Goal: Task Accomplishment & Management: Complete application form

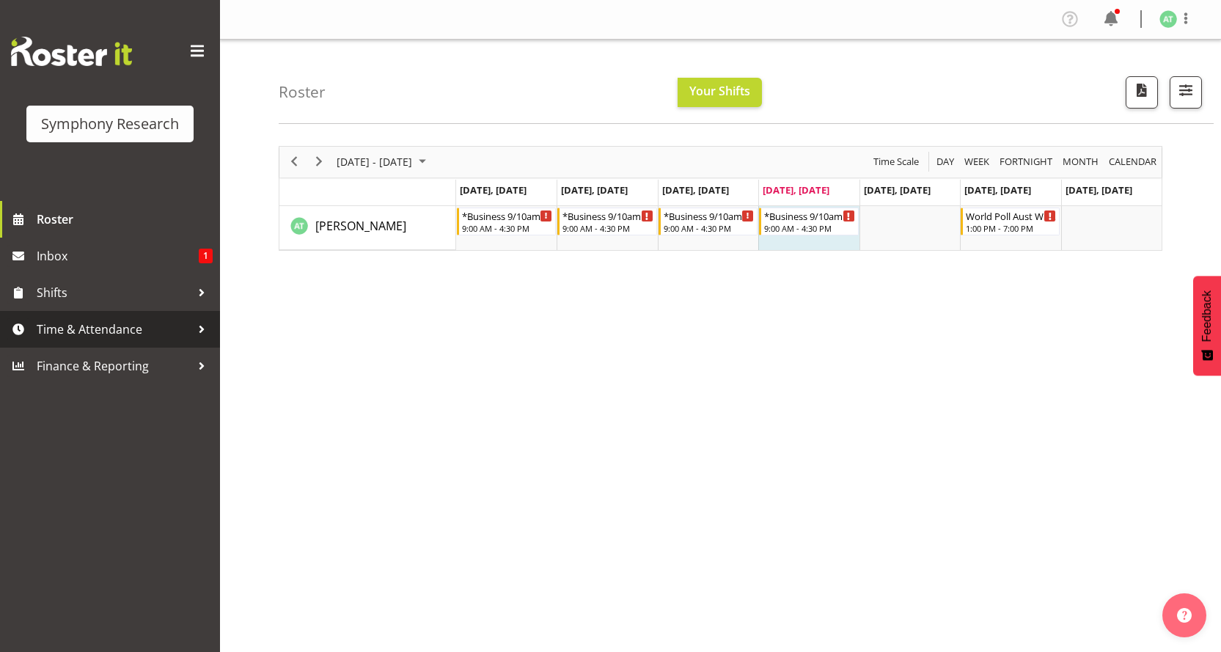
click at [123, 322] on span "Time & Attendance" at bounding box center [114, 329] width 154 height 22
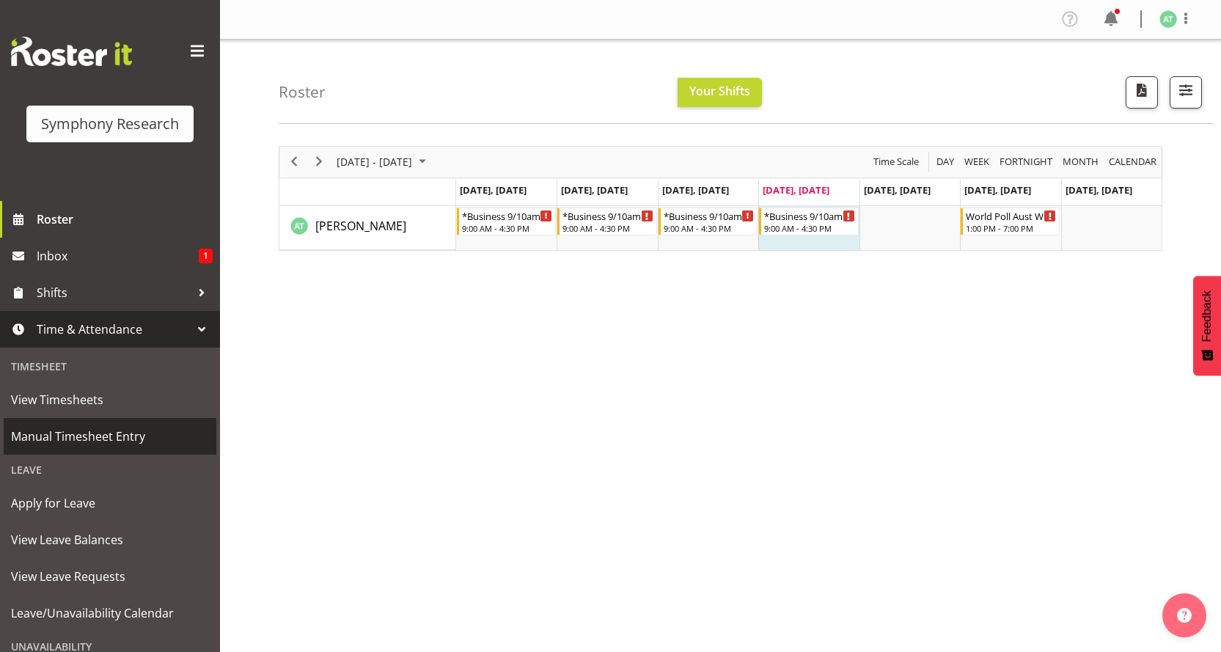
click at [119, 426] on span "Manual Timesheet Entry" at bounding box center [110, 436] width 198 height 22
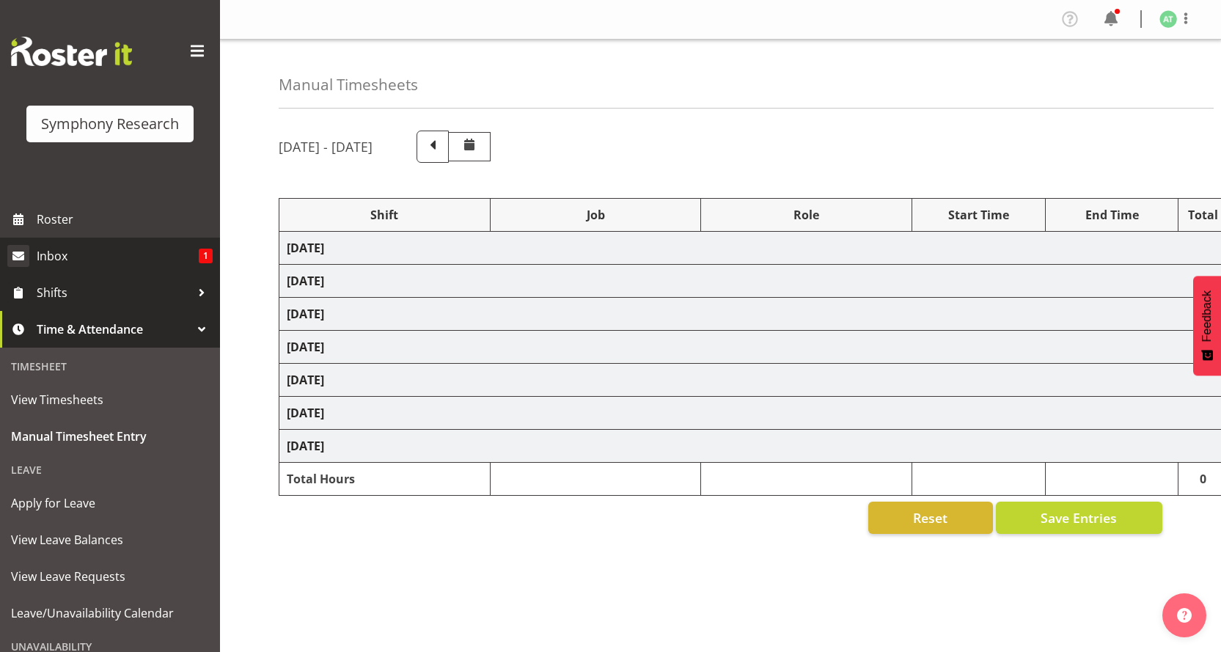
select select "26078"
select select "760"
select select "26078"
select select "10733"
select select "47"
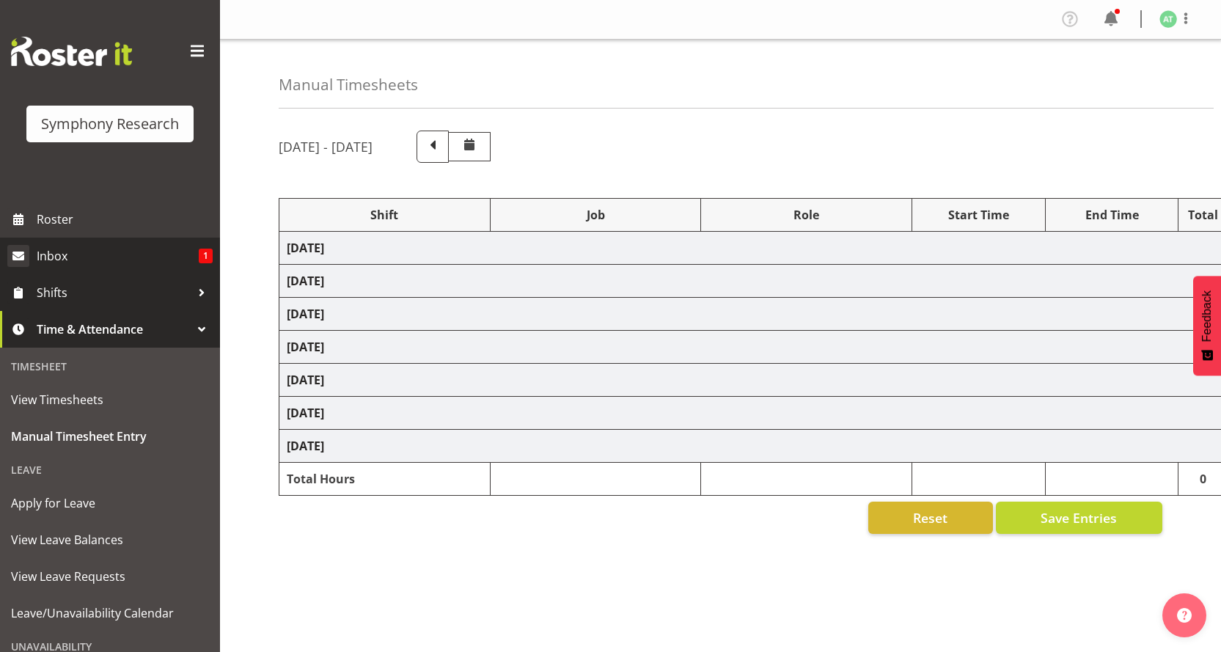
select select "26078"
select select "10499"
select select "47"
select select "26078"
select select "10733"
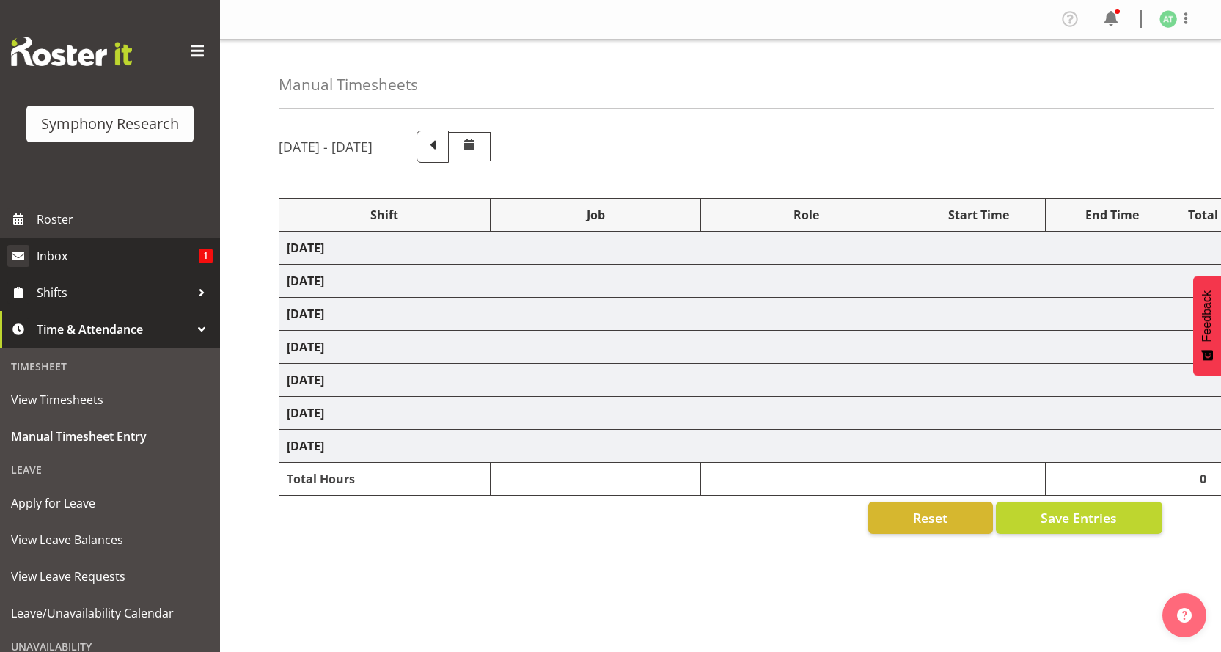
select select "26078"
select select "10527"
select select "47"
select select "26078"
select select "10733"
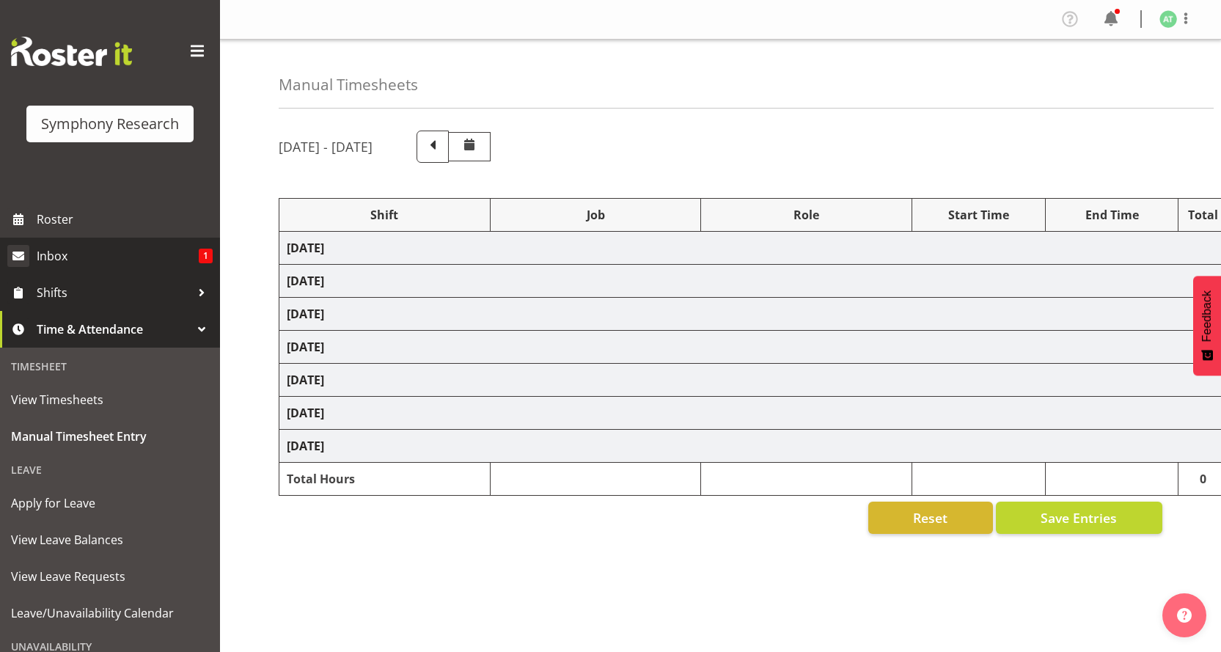
select select "47"
select select "26078"
select select "10499"
select select "47"
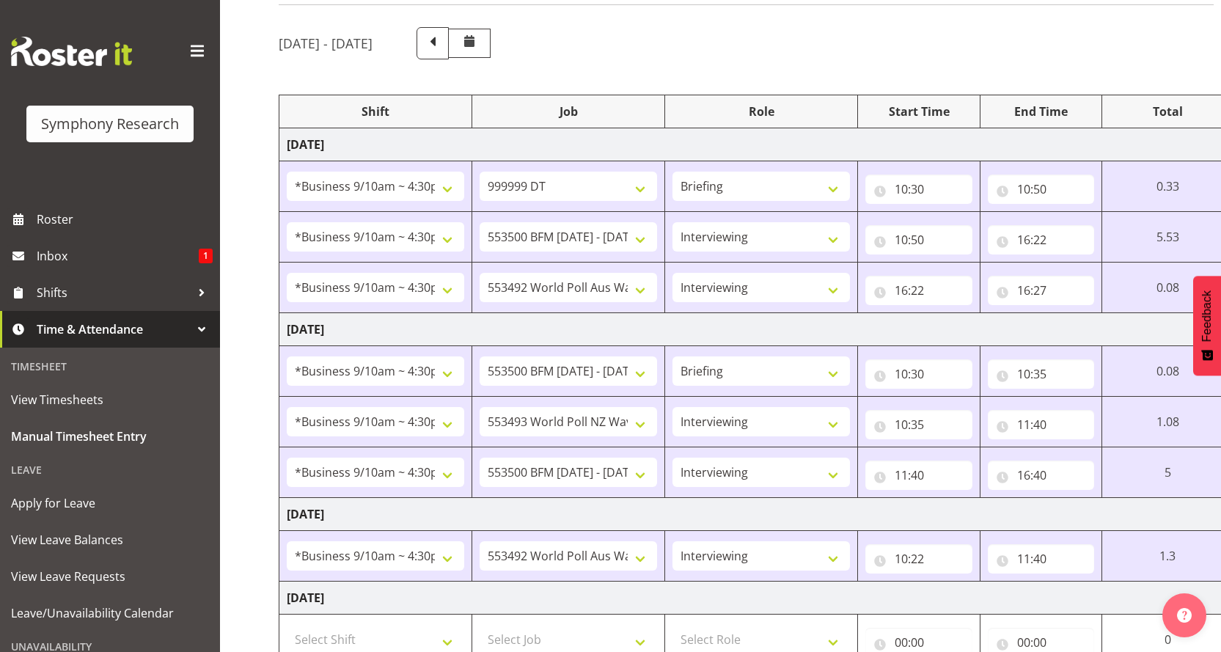
scroll to position [147, 0]
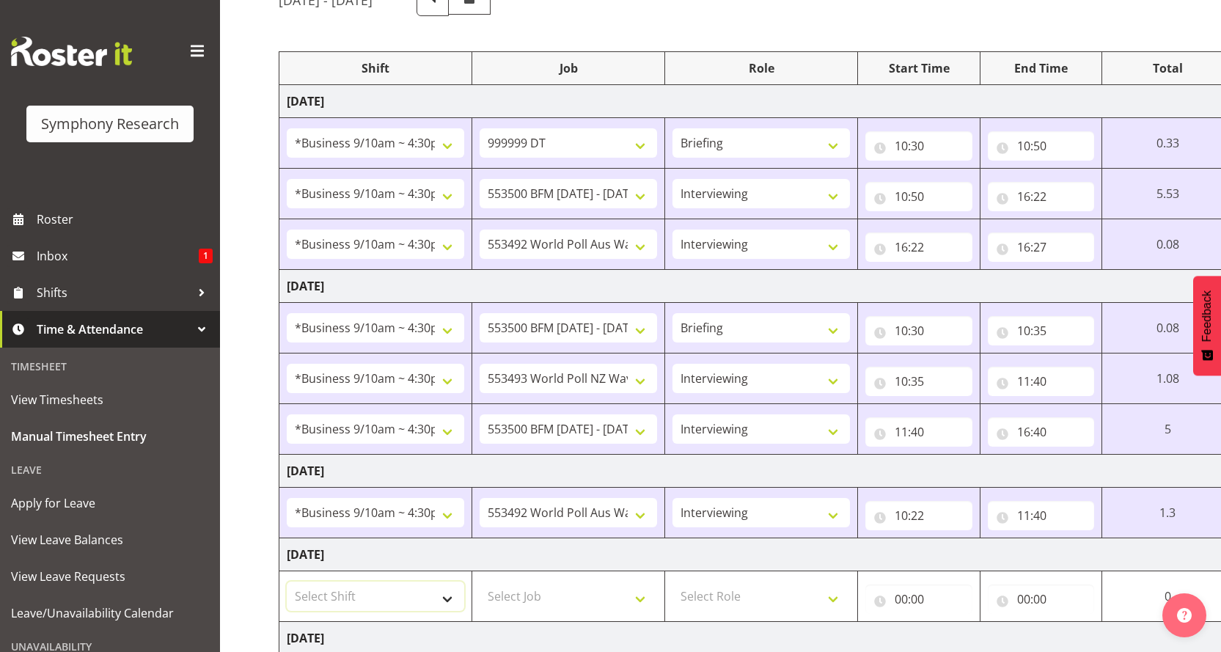
click at [457, 582] on select "Select Shift !!Weekend Residential (Roster IT Shift Label) *Business 9/10am ~ 4…" at bounding box center [376, 596] width 178 height 29
click at [357, 179] on select "!!Weekend Residential (Roster IT Shift Label) *Business 9/10am ~ 4:30pm *Busine…" at bounding box center [376, 193] width 178 height 29
click at [360, 179] on select "!!Weekend Residential (Roster IT Shift Label) *Business 9/10am ~ 4:30pm *Busine…" at bounding box center [376, 193] width 178 height 29
click at [460, 582] on select "Select Shift !!Weekend Residential (Roster IT Shift Label) *Business 9/10am ~ 4…" at bounding box center [376, 596] width 178 height 29
select select "26078"
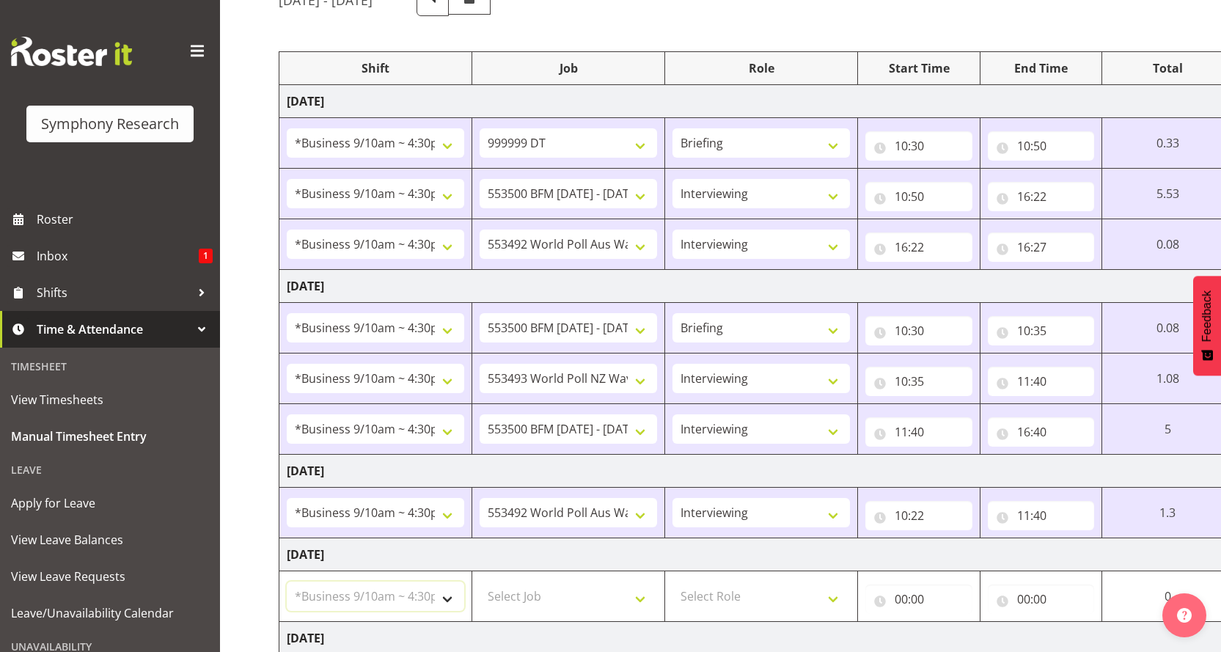
click at [287, 582] on select "Select Shift !!Weekend Residential (Roster IT Shift Label) *Business 9/10am ~ 4…" at bounding box center [376, 596] width 178 height 29
click at [657, 582] on select "Select Job 550060 IF Admin 553492 World Poll Aus Wave 2 Main 2025 553493 World …" at bounding box center [569, 596] width 178 height 29
select select "10499"
click at [486, 582] on select "Select Job 550060 IF Admin 553492 World Poll Aus Wave 2 Main 2025 553493 World …" at bounding box center [569, 596] width 178 height 29
click at [850, 582] on select "Select Role Briefing Interviewing" at bounding box center [762, 596] width 178 height 29
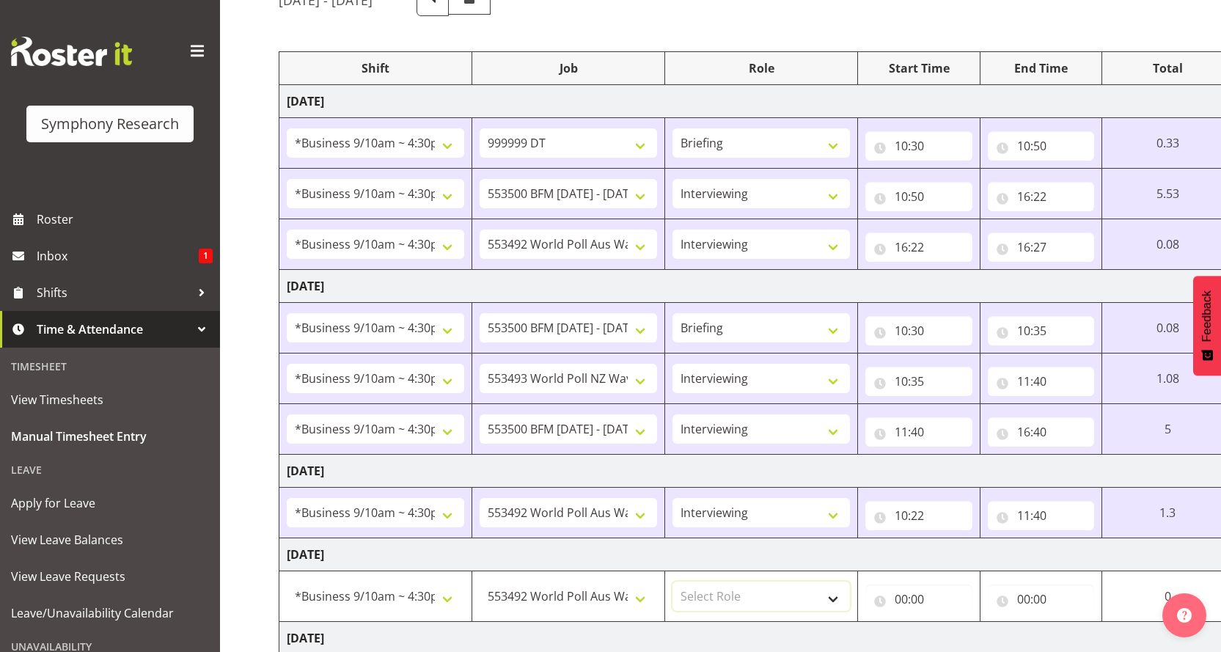
select select "47"
click at [684, 582] on select "Select Role Briefing Interviewing" at bounding box center [762, 596] width 178 height 29
click at [926, 585] on input "00:00" at bounding box center [919, 599] width 107 height 29
click at [982, 623] on select "00 01 02 03 04 05 06 07 08 09 10 11 12 13 14 15 16 17 18 19 20 21 22 23" at bounding box center [965, 637] width 33 height 29
select select "10"
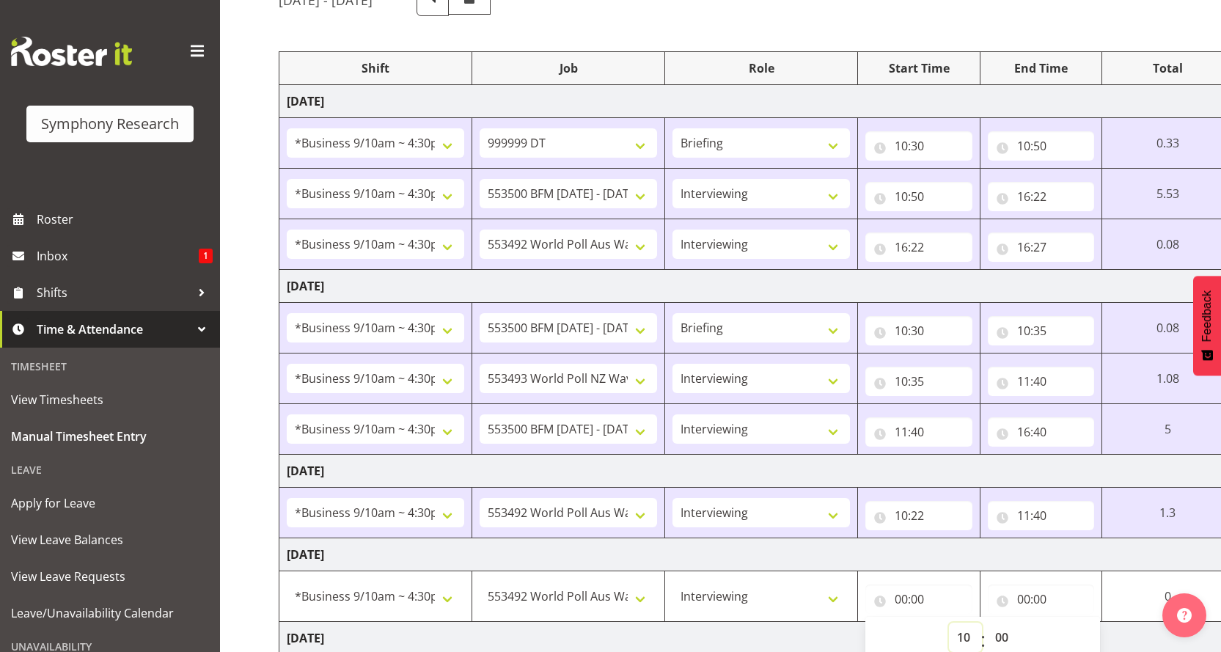
click at [976, 623] on select "00 01 02 03 04 05 06 07 08 09 10 11 12 13 14 15 16 17 18 19 20 21 22 23" at bounding box center [965, 637] width 33 height 29
type input "10:00"
click at [1016, 623] on select "00 01 02 03 04 05 06 07 08 09 10 11 12 13 14 15 16 17 18 19 20 21 22 23 24 25 2…" at bounding box center [1003, 637] width 33 height 29
select select "35"
click at [1020, 623] on select "00 01 02 03 04 05 06 07 08 09 10 11 12 13 14 15 16 17 18 19 20 21 22 23 24 25 2…" at bounding box center [1003, 637] width 33 height 29
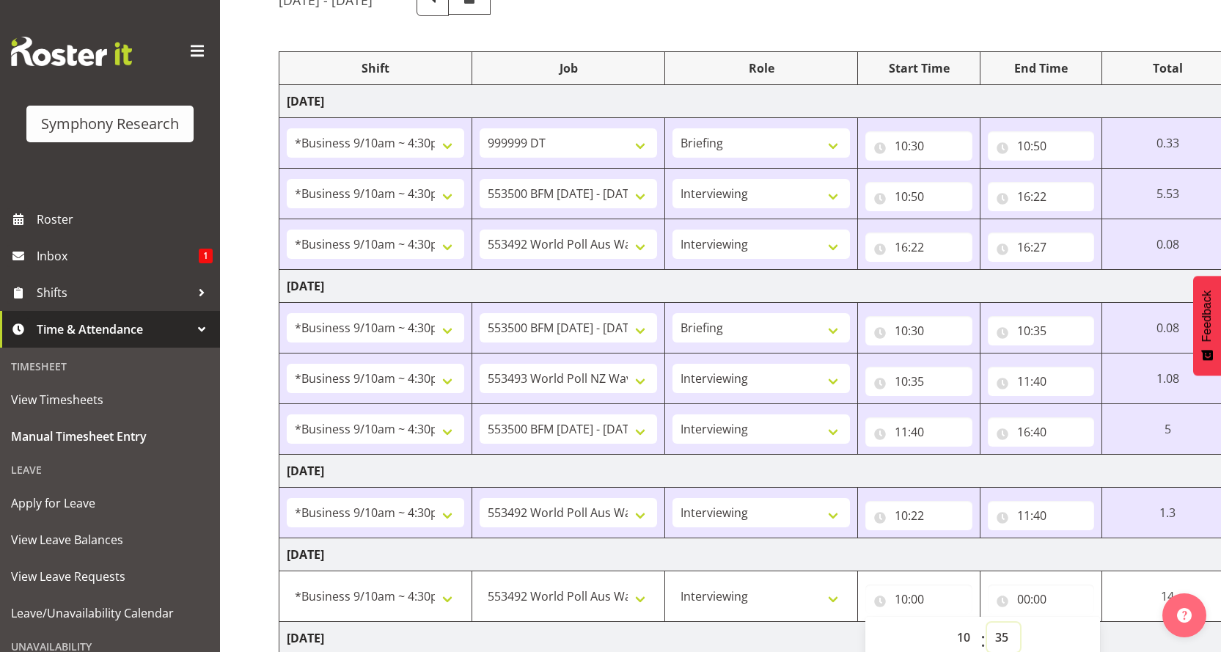
type input "10:35"
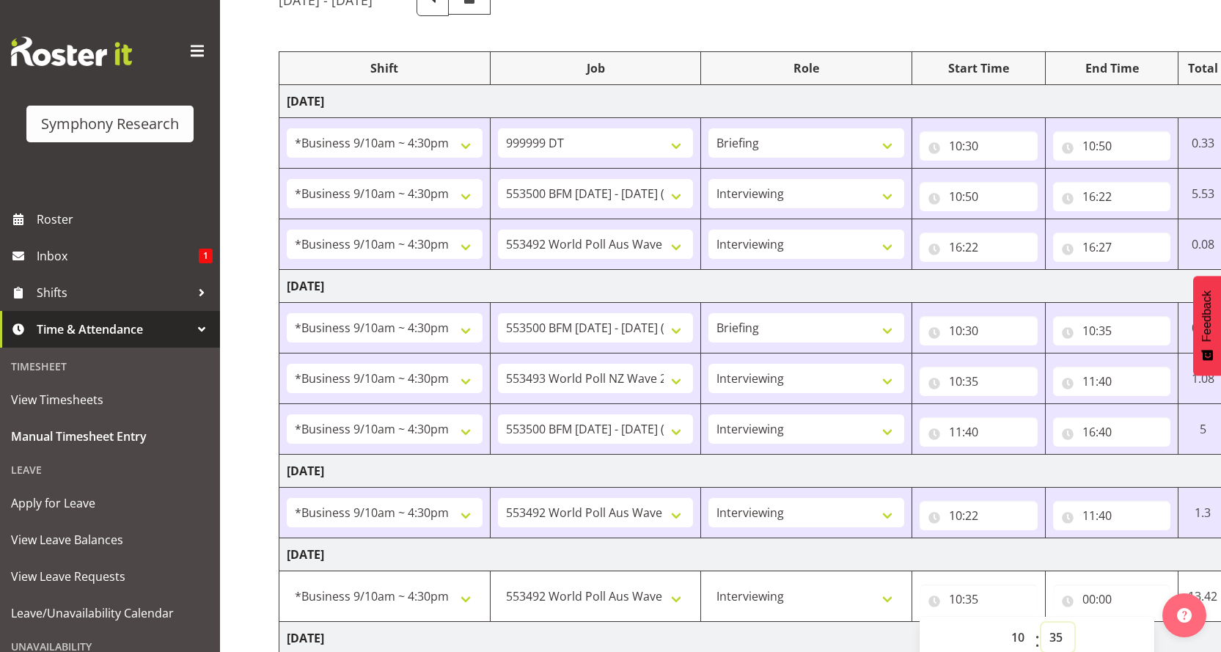
click at [1056, 623] on select "00 01 02 03 04 05 06 07 08 09 10 11 12 13 14 15 16 17 18 19 20 21 22 23 24 25 2…" at bounding box center [1058, 637] width 33 height 29
select select "37"
click at [1043, 623] on select "00 01 02 03 04 05 06 07 08 09 10 11 12 13 14 15 16 17 18 19 20 21 22 23 24 25 2…" at bounding box center [1058, 637] width 33 height 29
type input "10:37"
click at [1092, 585] on input "00:00" at bounding box center [1112, 599] width 118 height 29
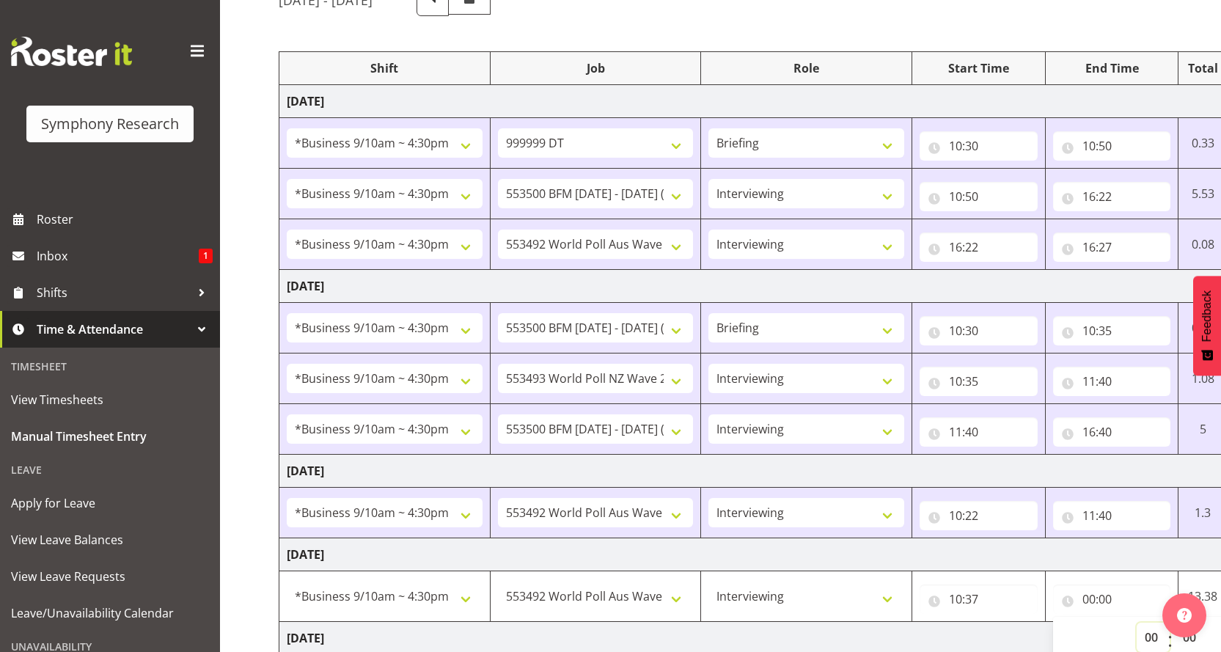
click at [1164, 623] on select "00 01 02 03 04 05 06 07 08 09 10 11 12 13 14 15 16 17 18 19 20 21 22 23" at bounding box center [1153, 637] width 33 height 29
select select "10"
click at [1148, 623] on select "00 01 02 03 04 05 06 07 08 09 10 11 12 13 14 15 16 17 18 19 20 21 22 23" at bounding box center [1153, 637] width 33 height 29
type input "10:00"
click at [1194, 623] on select "00 01 02 03 04 05 06 07 08 09 10 11 12 13 14 15 16 17 18 19 20 21 22 23 24 25 2…" at bounding box center [1191, 637] width 33 height 29
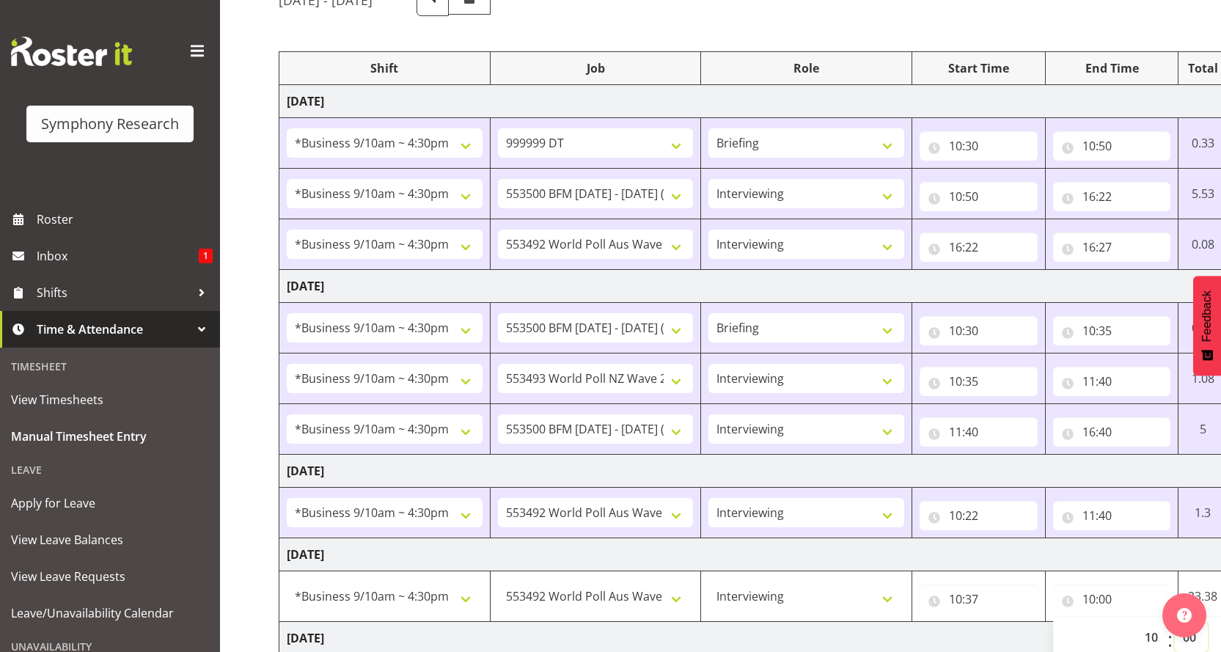
select select "52"
click at [1175, 623] on select "00 01 02 03 04 05 06 07 08 09 10 11 12 13 14 15 16 17 18 19 20 21 22 23 24 25 2…" at bounding box center [1191, 637] width 33 height 29
type input "10:52"
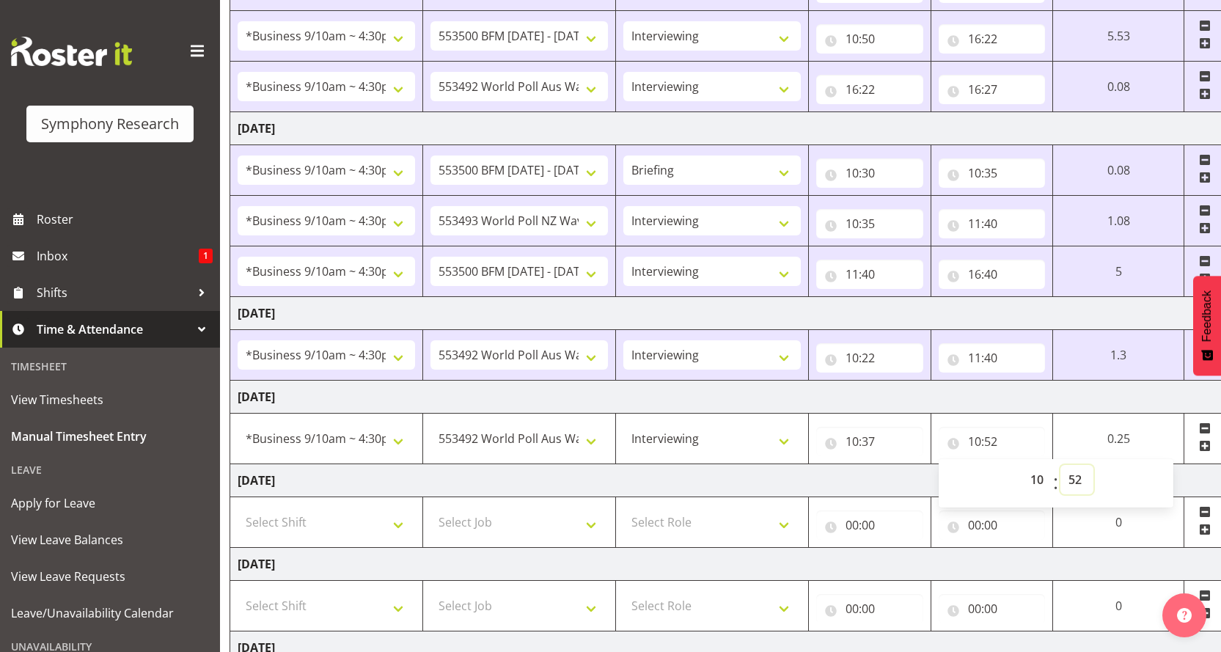
scroll to position [0, 84]
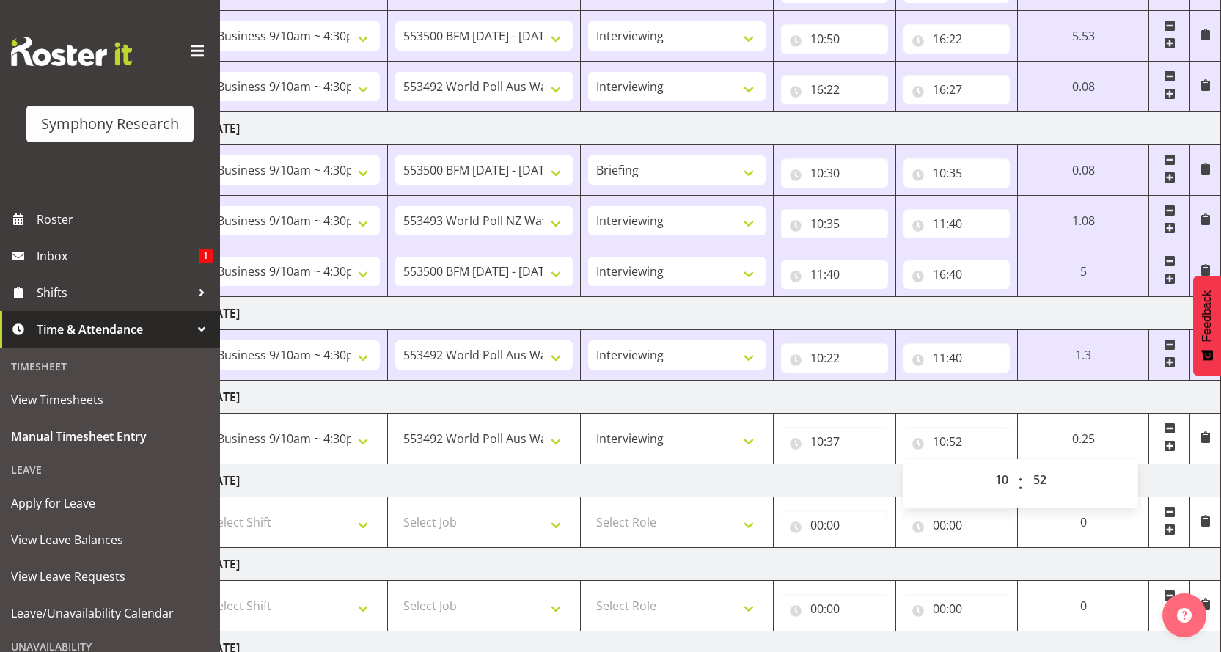
click at [1179, 414] on td at bounding box center [1170, 439] width 41 height 51
click at [1174, 440] on span at bounding box center [1170, 446] width 12 height 12
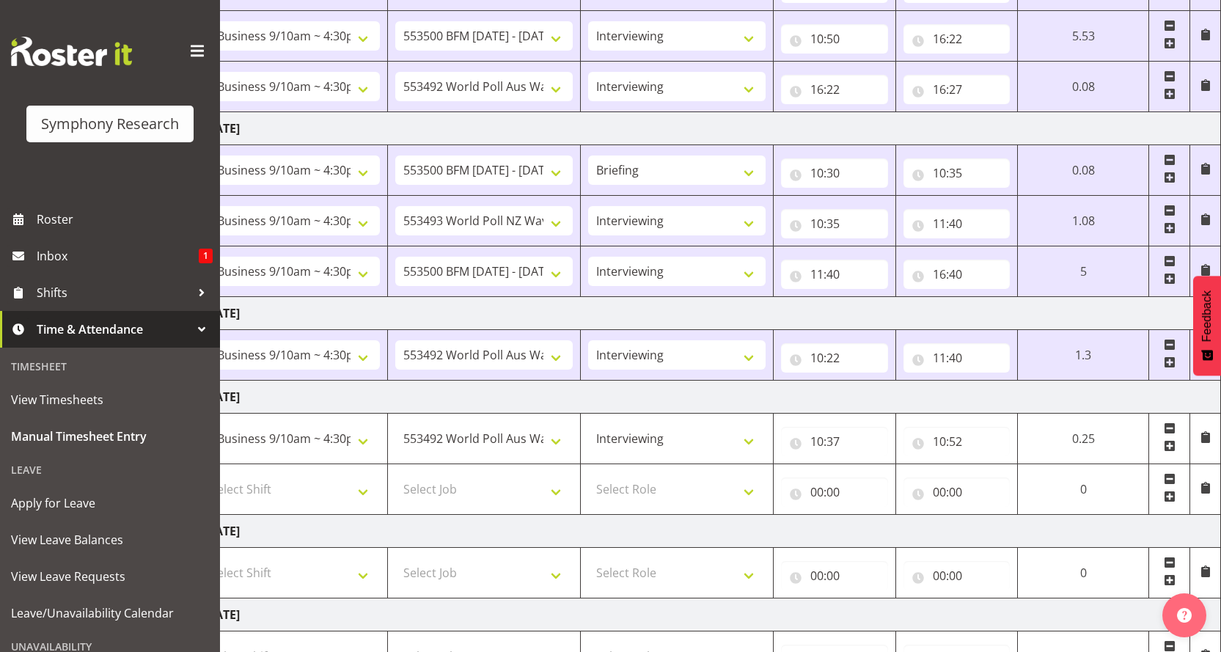
drag, startPoint x: 1069, startPoint y: 644, endPoint x: 1138, endPoint y: 637, distance: 69.3
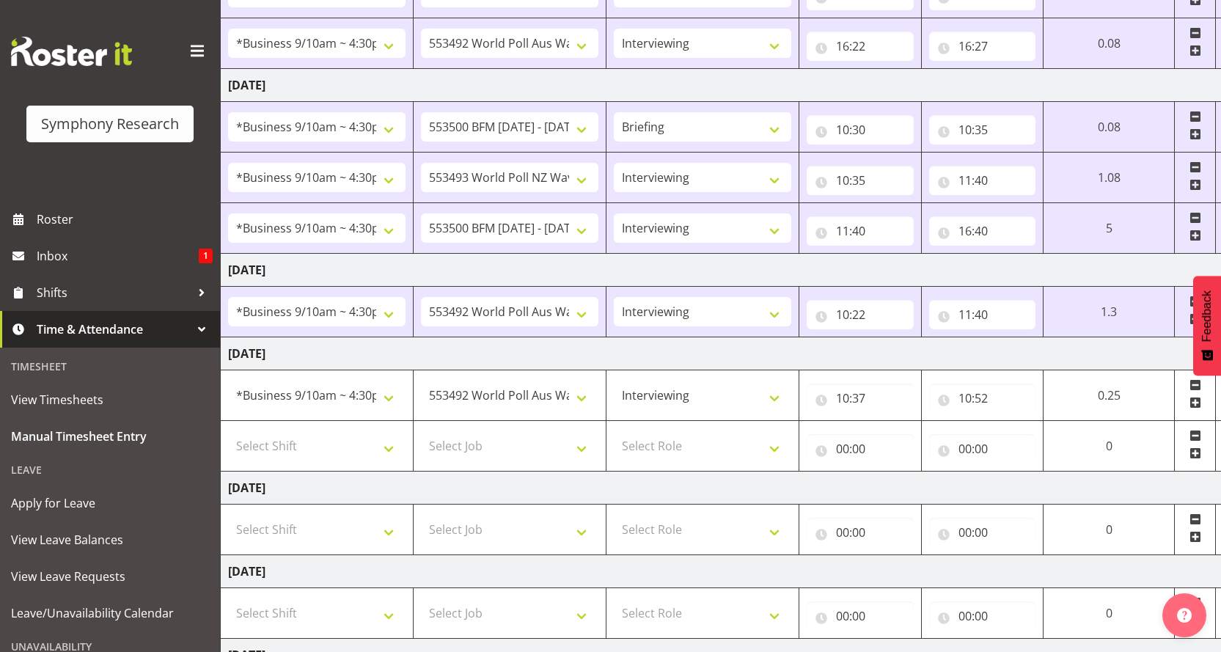
scroll to position [0, 58]
click at [397, 431] on select "Select Shift !!Weekend Residential (Roster IT Shift Label) *Business 9/10am ~ 4…" at bounding box center [318, 445] width 178 height 29
select select "26078"
click at [229, 431] on select "Select Shift !!Weekend Residential (Roster IT Shift Label) *Business 9/10am ~ 4…" at bounding box center [318, 445] width 178 height 29
click at [599, 431] on select "Select Job 550060 IF Admin 553492 World Poll Aus Wave 2 Main 2025 553493 World …" at bounding box center [511, 445] width 178 height 29
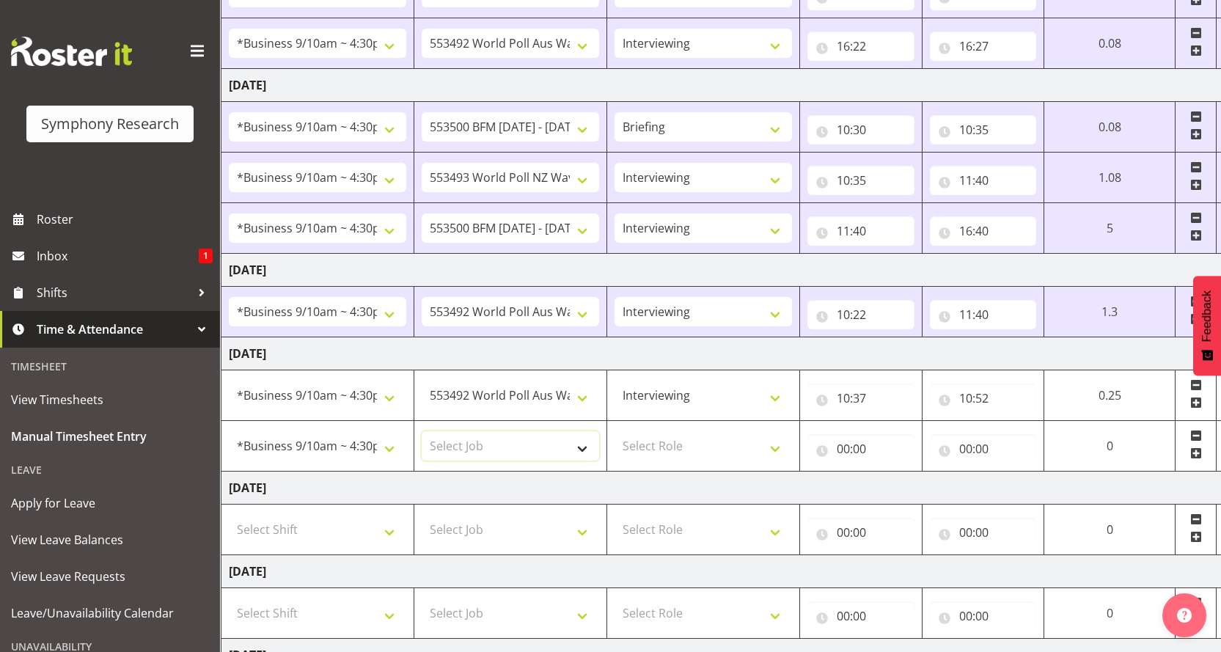
select select "10733"
click at [428, 431] on select "Select Job 550060 IF Admin 553492 World Poll Aus Wave 2 Main 2025 553493 World …" at bounding box center [511, 445] width 178 height 29
drag, startPoint x: 795, startPoint y: 332, endPoint x: 783, endPoint y: 335, distance: 12.7
click at [792, 431] on select "Select Role Briefing Interviewing" at bounding box center [704, 445] width 178 height 29
select select "47"
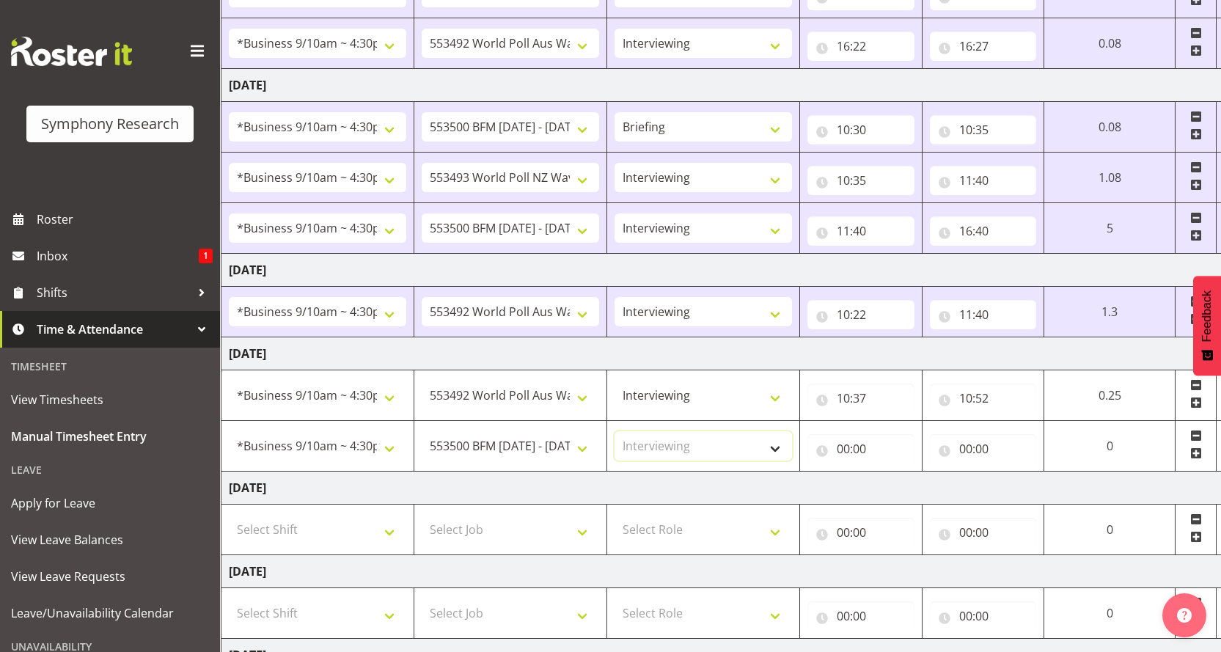
click at [626, 431] on select "Select Role Briefing Interviewing" at bounding box center [704, 445] width 178 height 29
click at [860, 434] on input "00:00" at bounding box center [861, 448] width 107 height 29
click at [924, 472] on select "00 01 02 03 04 05 06 07 08 09 10 11 12 13 14 15 16 17 18 19 20 21 22 23" at bounding box center [907, 486] width 33 height 29
select select "10"
click at [918, 472] on select "00 01 02 03 04 05 06 07 08 09 10 11 12 13 14 15 16 17 18 19 20 21 22 23" at bounding box center [907, 486] width 33 height 29
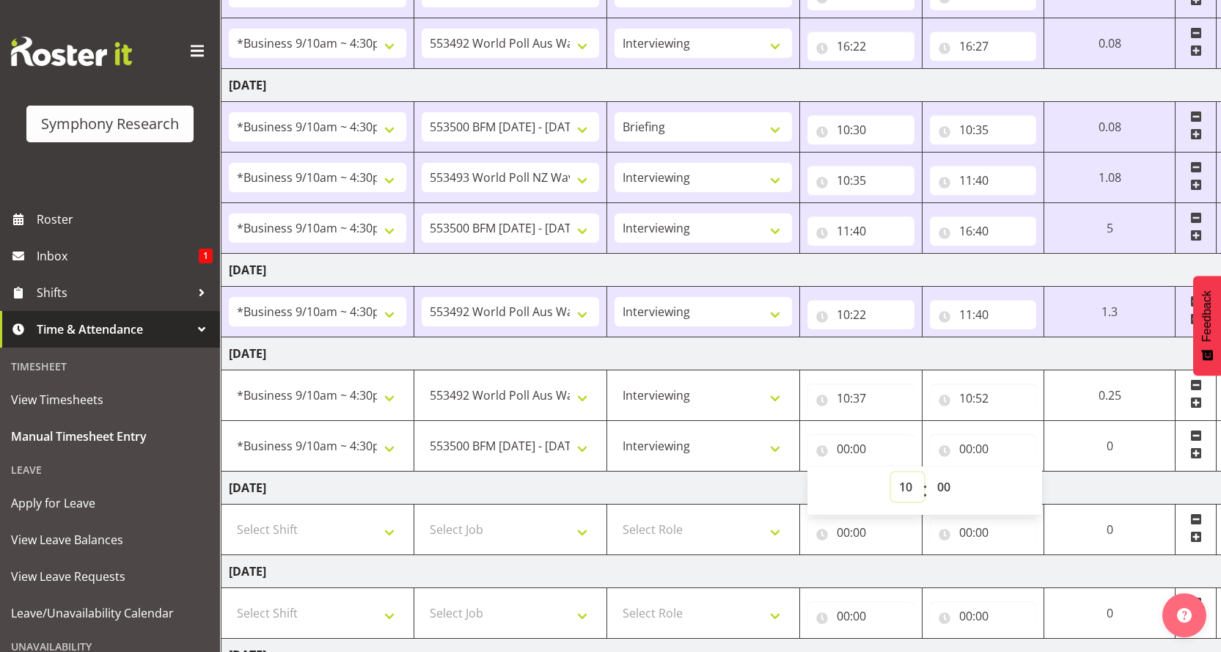
type input "10:00"
click at [961, 472] on select "00 01 02 03 04 05 06 07 08 09 10 11 12 13 14 15 16 17 18 19 20 21 22 23 24 25 2…" at bounding box center [945, 486] width 33 height 29
select select "52"
click at [962, 472] on select "00 01 02 03 04 05 06 07 08 09 10 11 12 13 14 15 16 17 18 19 20 21 22 23 24 25 2…" at bounding box center [945, 486] width 33 height 29
type input "10:52"
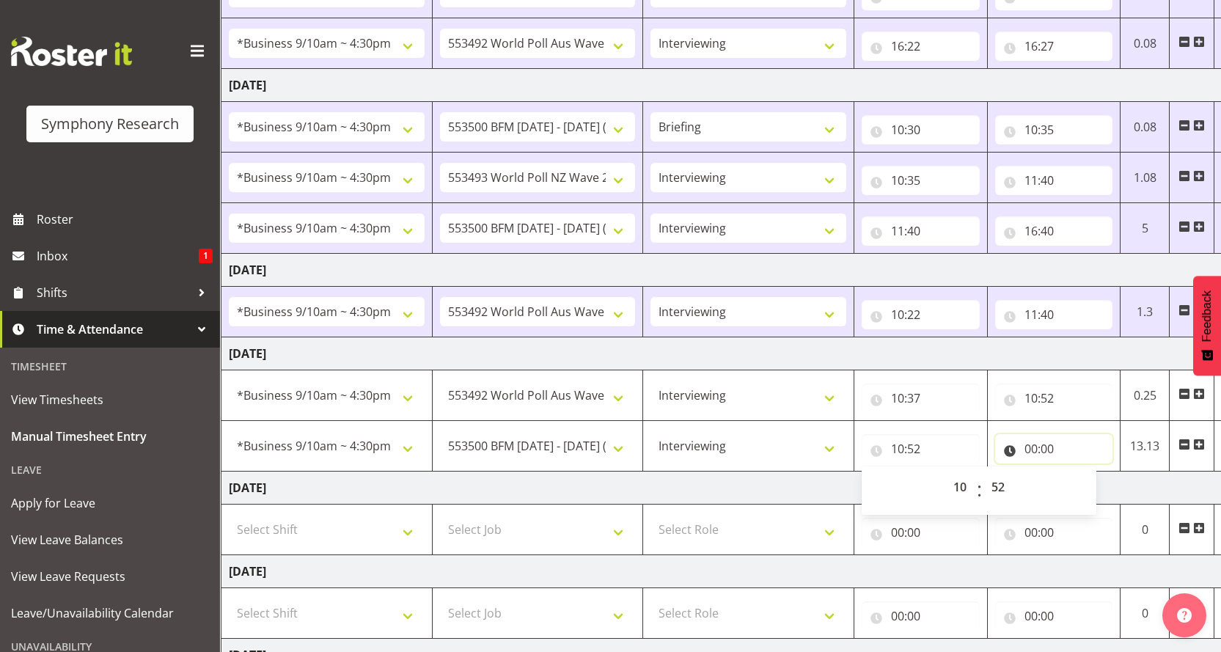
click at [1034, 434] on input "00:00" at bounding box center [1054, 448] width 118 height 29
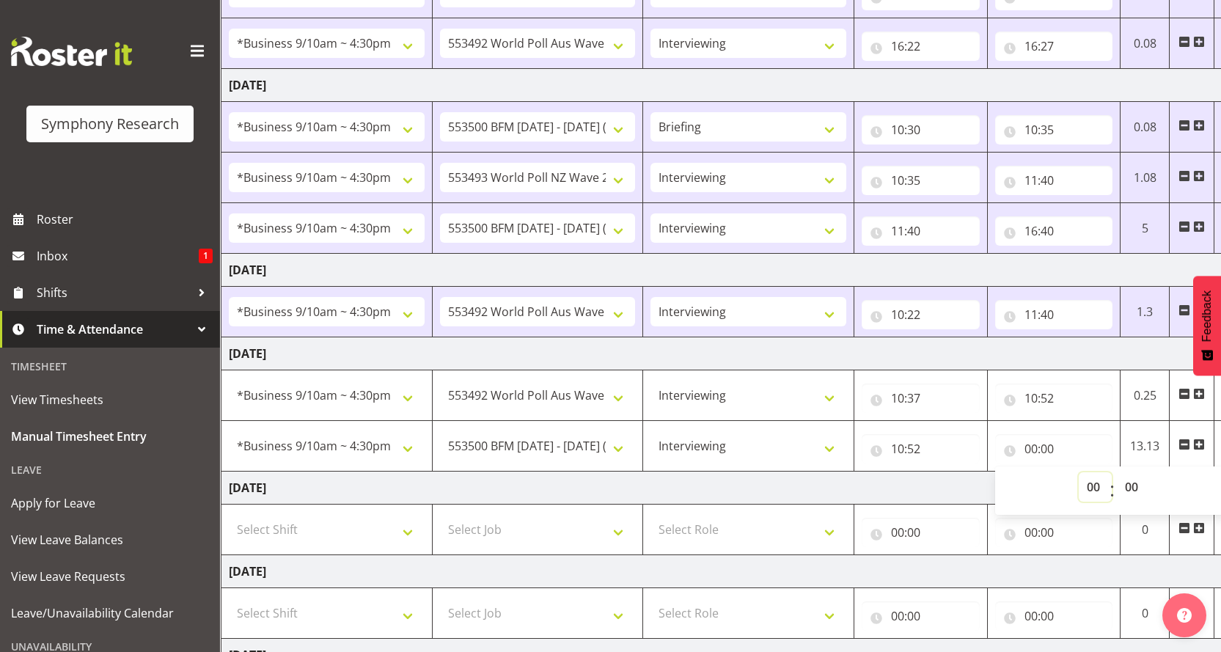
click at [1096, 472] on select "00 01 02 03 04 05 06 07 08 09 10 11 12 13 14 15 16 17 18 19 20 21 22 23" at bounding box center [1095, 486] width 33 height 29
select select "16"
click at [1090, 472] on select "00 01 02 03 04 05 06 07 08 09 10 11 12 13 14 15 16 17 18 19 20 21 22 23" at bounding box center [1095, 486] width 33 height 29
type input "16:00"
click at [1122, 472] on select "00 01 02 03 04 05 06 07 08 09 10 11 12 13 14 15 16 17 18 19 20 21 22 23 24 25 2…" at bounding box center [1133, 486] width 33 height 29
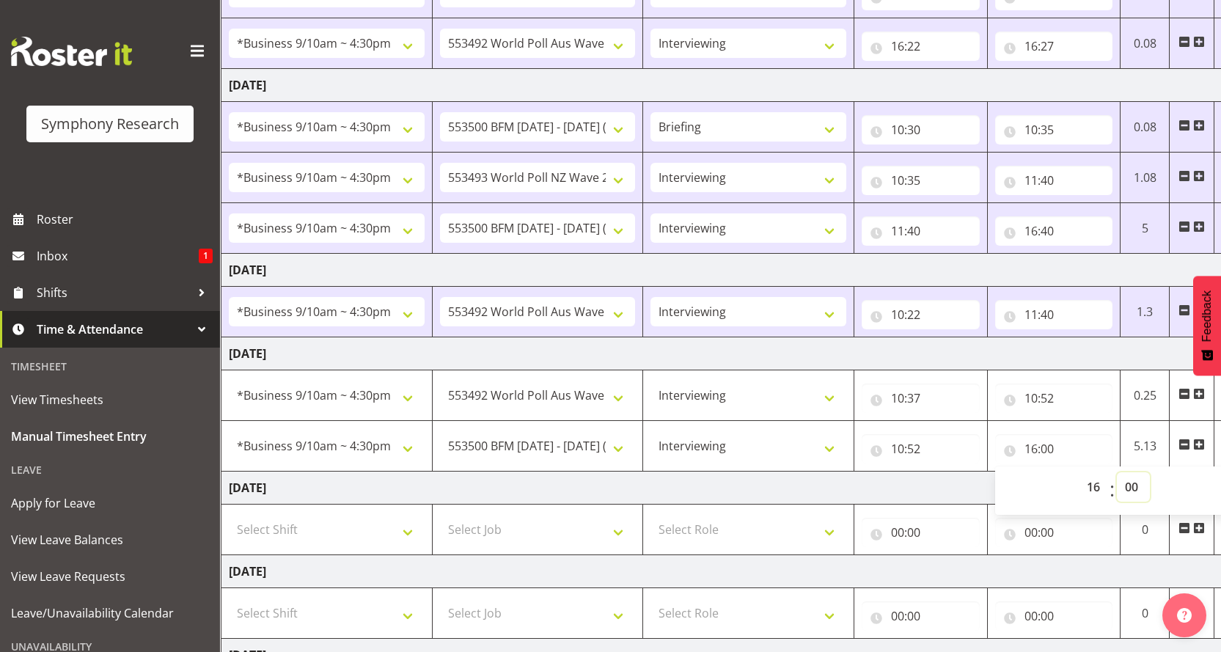
select select "30"
click at [1119, 472] on select "00 01 02 03 04 05 06 07 08 09 10 11 12 13 14 15 16 17 18 19 20 21 22 23 24 25 2…" at bounding box center [1133, 486] width 33 height 29
type input "16:30"
